Goal: Use online tool/utility: Use online tool/utility

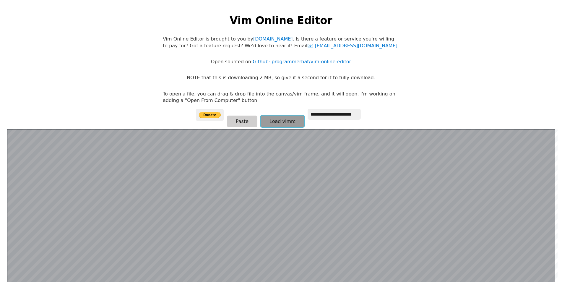
click at [285, 121] on button "Load vimrc" at bounding box center [283, 122] width 44 height 12
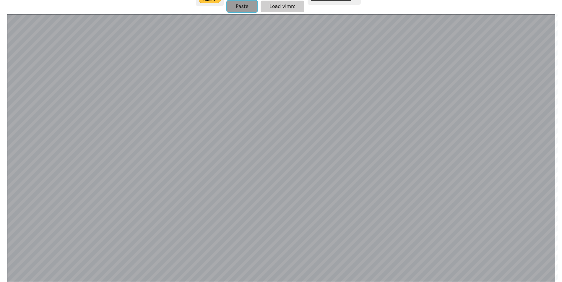
click at [245, 6] on button "Paste" at bounding box center [242, 7] width 30 height 12
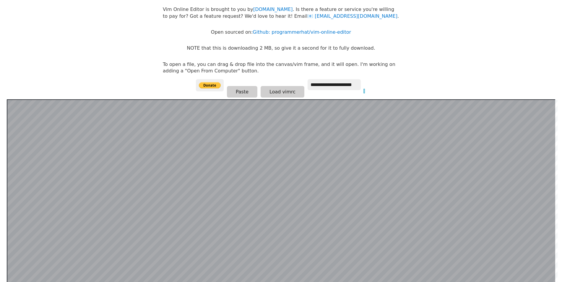
scroll to position [1, 0]
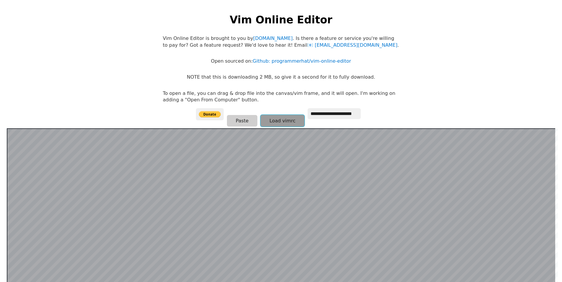
click at [285, 118] on button "Load vimrc" at bounding box center [283, 121] width 44 height 12
click at [281, 122] on button "Load vimrc" at bounding box center [283, 122] width 44 height 12
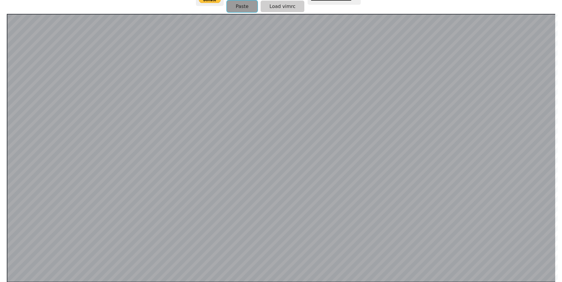
click at [233, 7] on button "Paste" at bounding box center [242, 7] width 30 height 12
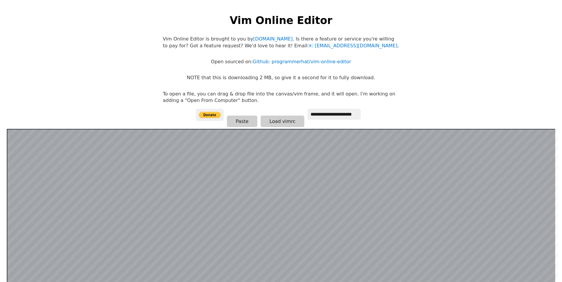
scroll to position [115, 0]
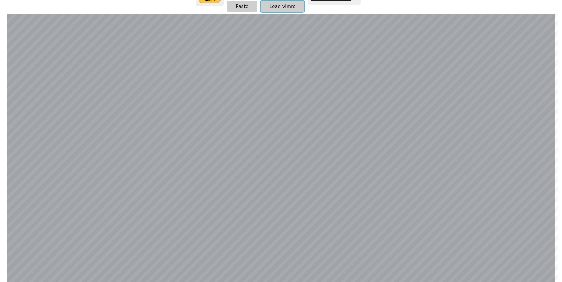
click at [276, 4] on button "Load vimrc" at bounding box center [283, 7] width 44 height 12
click at [267, 7] on button "Load vimrc" at bounding box center [283, 7] width 44 height 12
click at [283, 5] on button "Load vimrc" at bounding box center [283, 7] width 44 height 12
click at [254, 10] on button "Paste" at bounding box center [242, 7] width 30 height 12
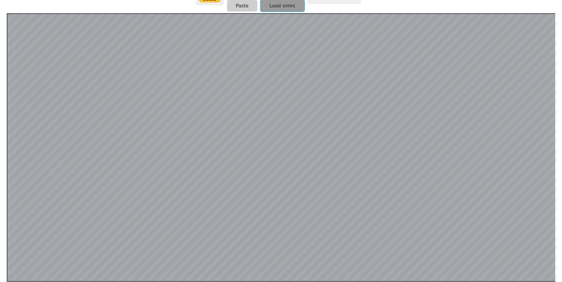
click at [261, 3] on button "Load vimrc" at bounding box center [283, 6] width 44 height 12
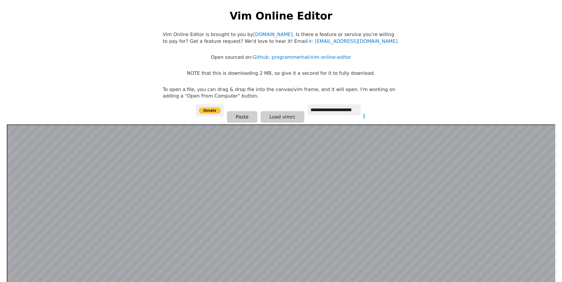
scroll to position [0, 0]
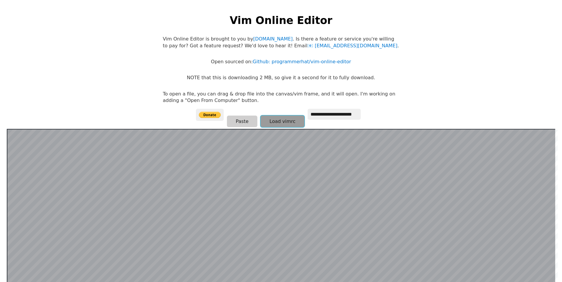
click at [272, 118] on button "Load vimrc" at bounding box center [283, 122] width 44 height 12
click at [320, 115] on input "**********" at bounding box center [334, 114] width 53 height 11
click at [272, 118] on button "Load vimrc" at bounding box center [283, 122] width 44 height 12
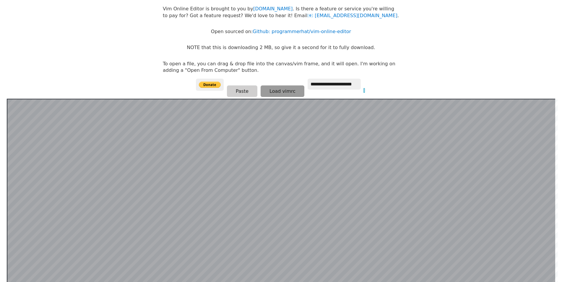
scroll to position [26, 0]
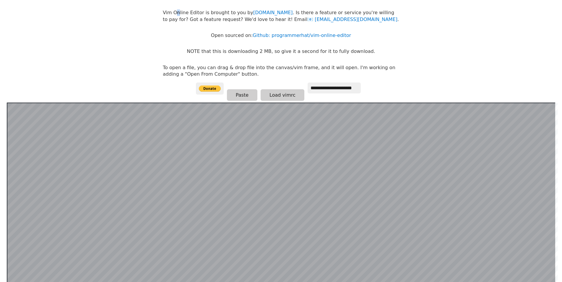
drag, startPoint x: 173, startPoint y: 7, endPoint x: 175, endPoint y: 11, distance: 4.6
click at [175, 11] on body "**********" at bounding box center [281, 121] width 242 height 282
drag, startPoint x: 86, startPoint y: 97, endPoint x: 94, endPoint y: 102, distance: 9.1
click at [86, 97] on html "**********" at bounding box center [281, 121] width 562 height 294
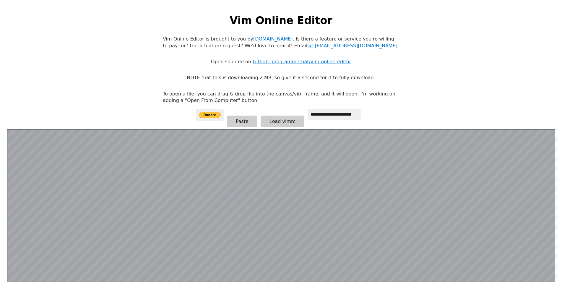
click at [312, 64] on link "Github: programmerhat/vim-online-editor" at bounding box center [302, 62] width 98 height 6
